Goal: Information Seeking & Learning: Compare options

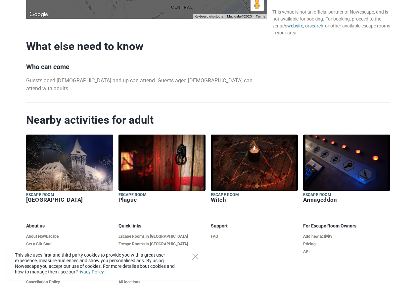
scroll to position [636, 0]
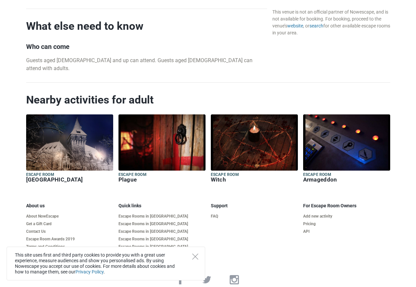
click at [225, 177] on h6 "Witch" at bounding box center [254, 180] width 87 height 7
click at [196, 262] on div "This site uses first and third party cookies to provide you with a great user e…" at bounding box center [106, 264] width 199 height 34
click at [196, 256] on icon "Close" at bounding box center [195, 257] width 6 height 6
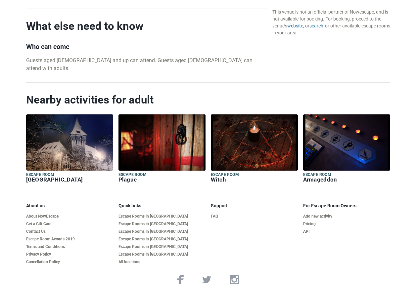
click at [128, 177] on h6 "Plague" at bounding box center [162, 180] width 87 height 7
click at [49, 177] on h6 "[GEOGRAPHIC_DATA]" at bounding box center [69, 180] width 87 height 7
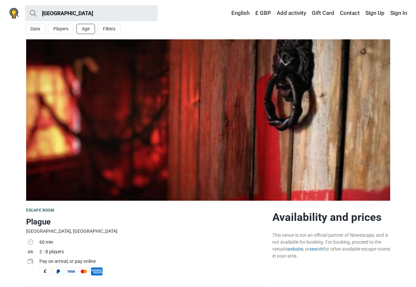
click at [81, 29] on button "Age" at bounding box center [86, 29] width 19 height 10
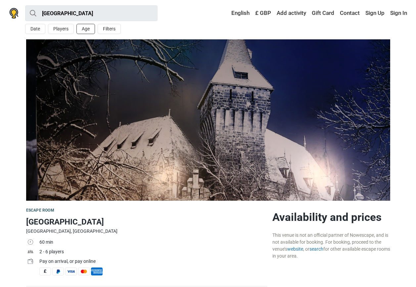
click at [86, 30] on button "Age" at bounding box center [86, 29] width 19 height 10
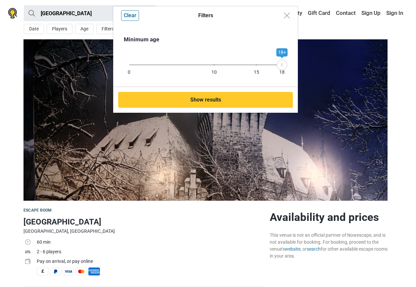
click at [10, 115] on div "Filters Clear Minimum age 0 10 15 18 18+ Show results" at bounding box center [208, 143] width 416 height 287
click at [287, 17] on img "Close modal" at bounding box center [287, 16] width 6 height 6
